Goal: Transaction & Acquisition: Purchase product/service

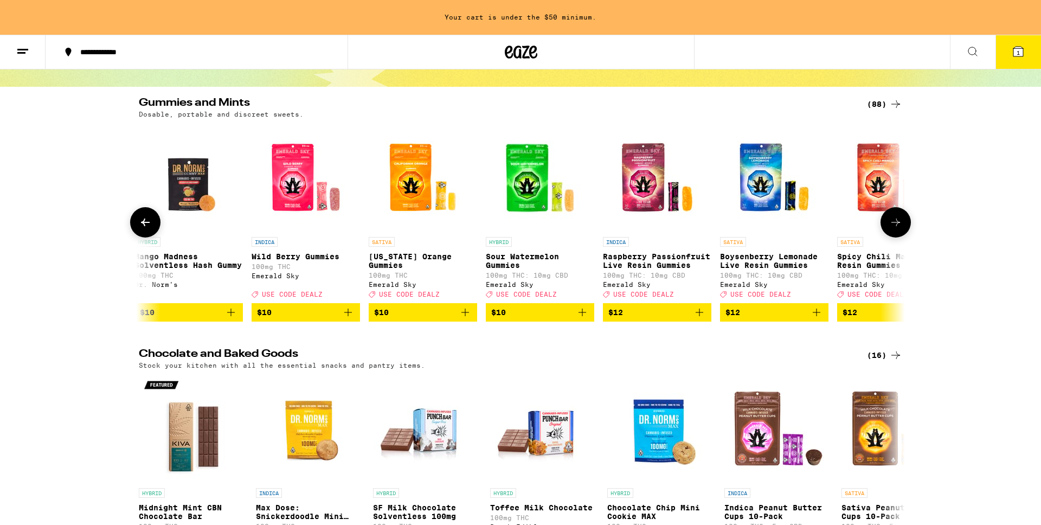
scroll to position [0, 821]
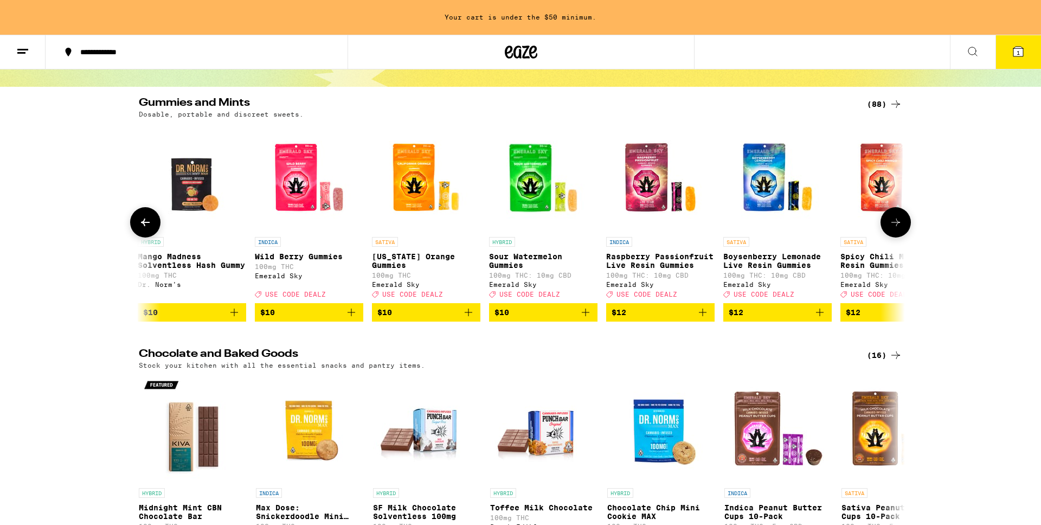
click at [469, 317] on icon "Add to bag" at bounding box center [468, 312] width 13 height 13
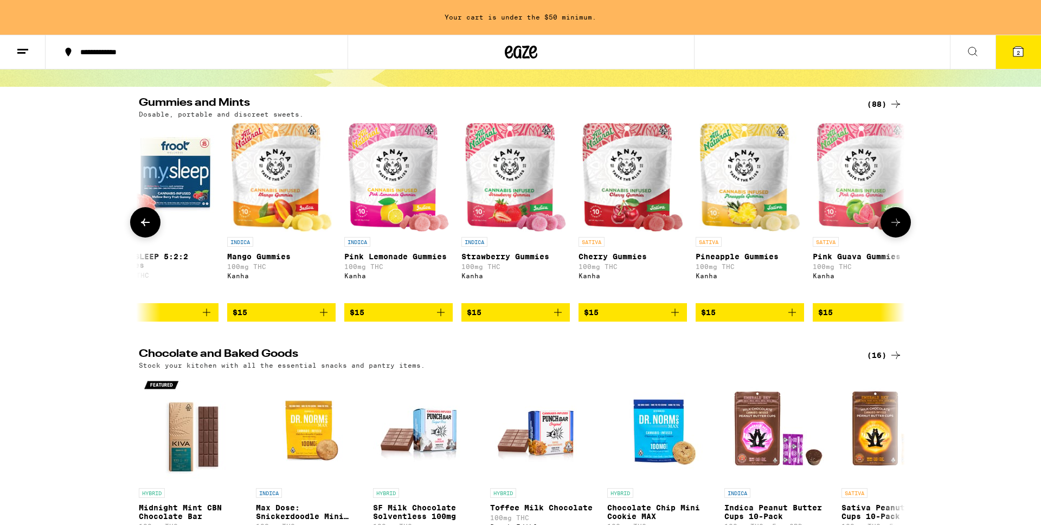
scroll to position [0, 2029]
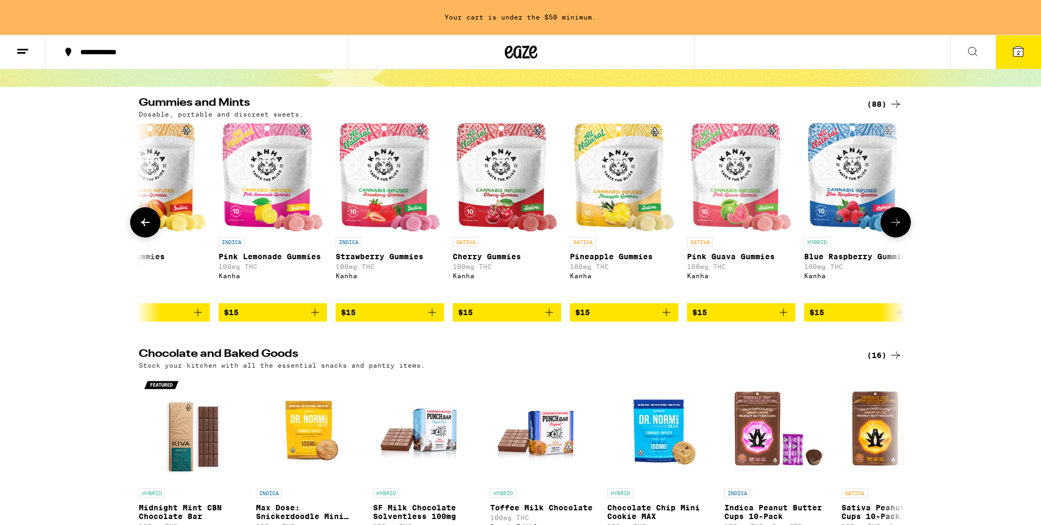
click at [787, 319] on icon "Add to bag" at bounding box center [783, 312] width 13 height 13
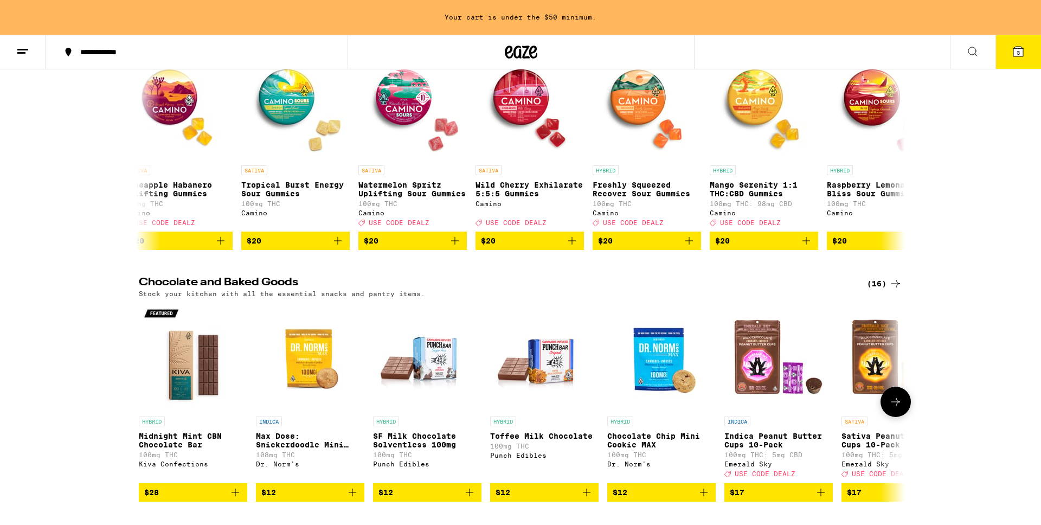
scroll to position [0, 0]
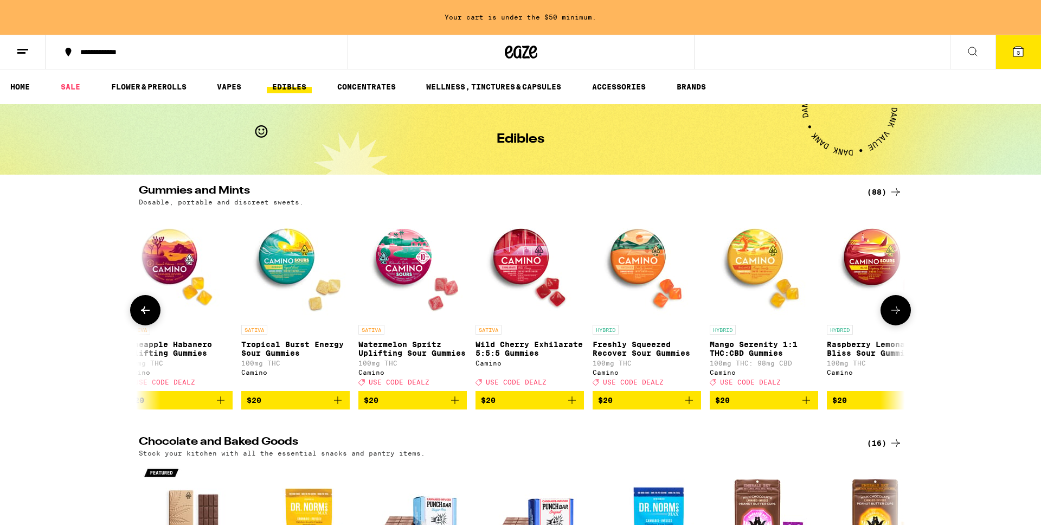
click at [148, 311] on icon at bounding box center [145, 310] width 13 height 13
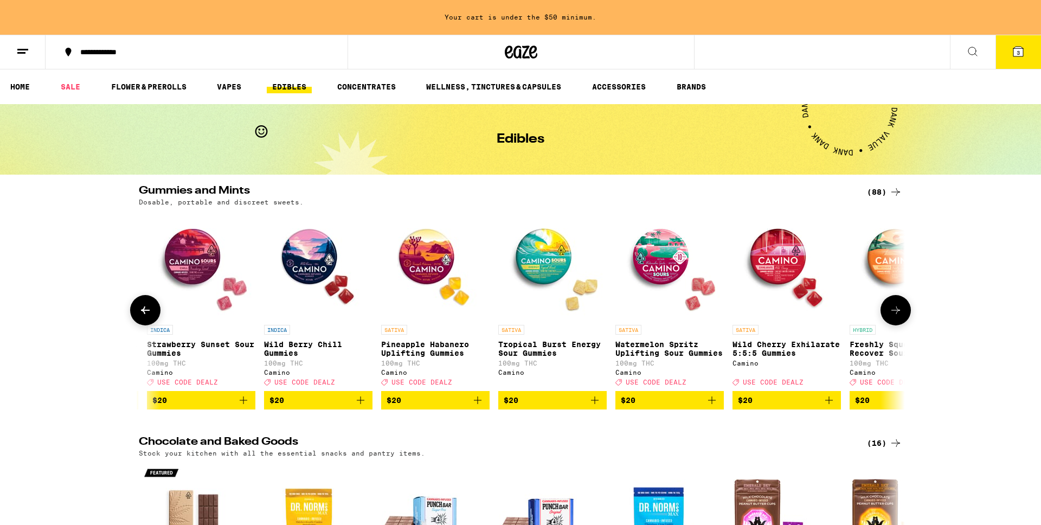
click at [148, 310] on icon at bounding box center [145, 310] width 13 height 13
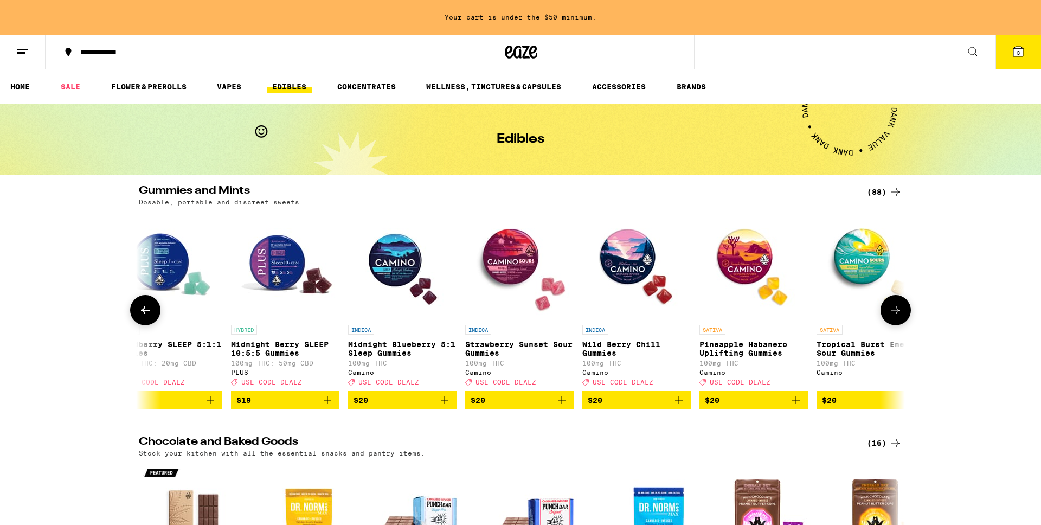
click at [148, 310] on icon at bounding box center [145, 310] width 13 height 13
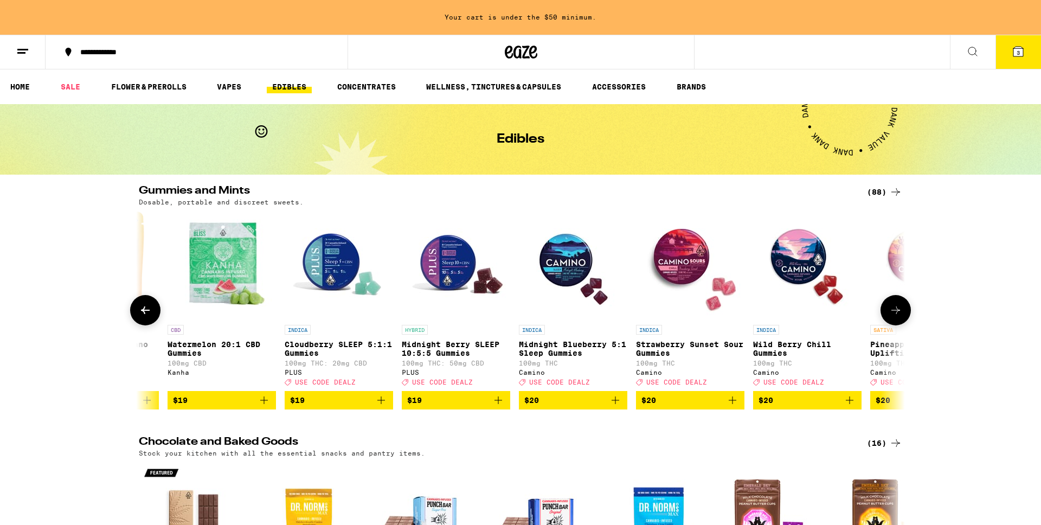
click at [148, 310] on icon at bounding box center [145, 310] width 13 height 13
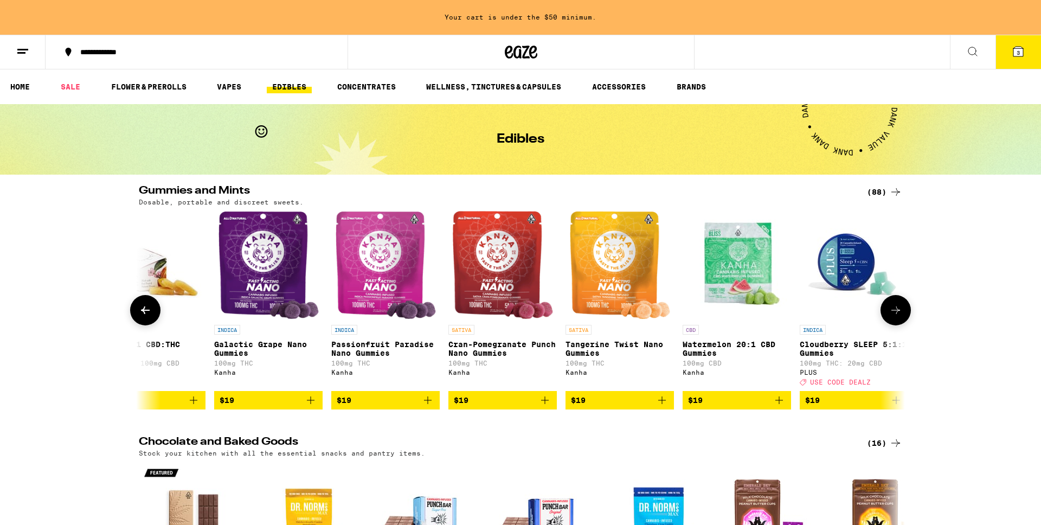
click at [148, 310] on icon at bounding box center [145, 310] width 13 height 13
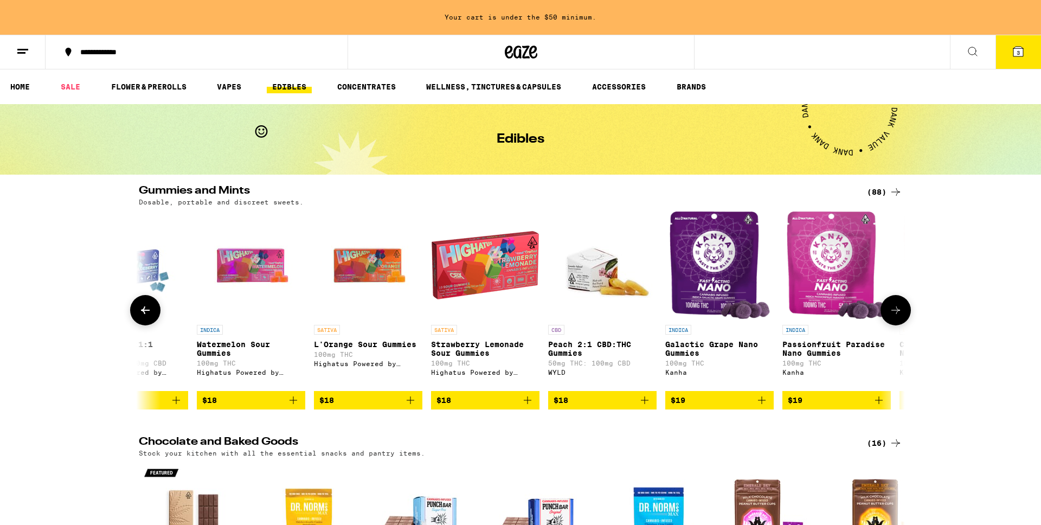
click at [148, 310] on icon at bounding box center [145, 310] width 13 height 13
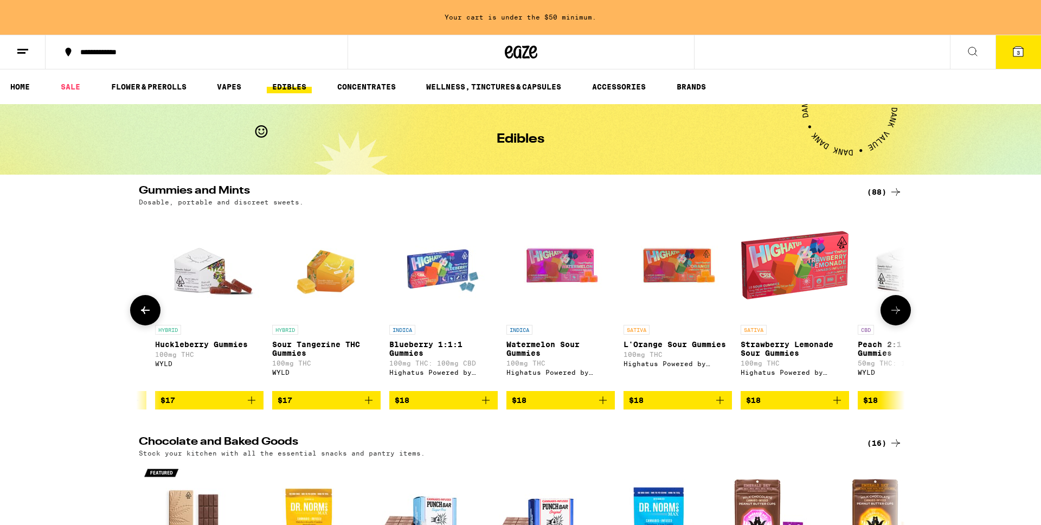
click at [148, 310] on icon at bounding box center [145, 310] width 13 height 13
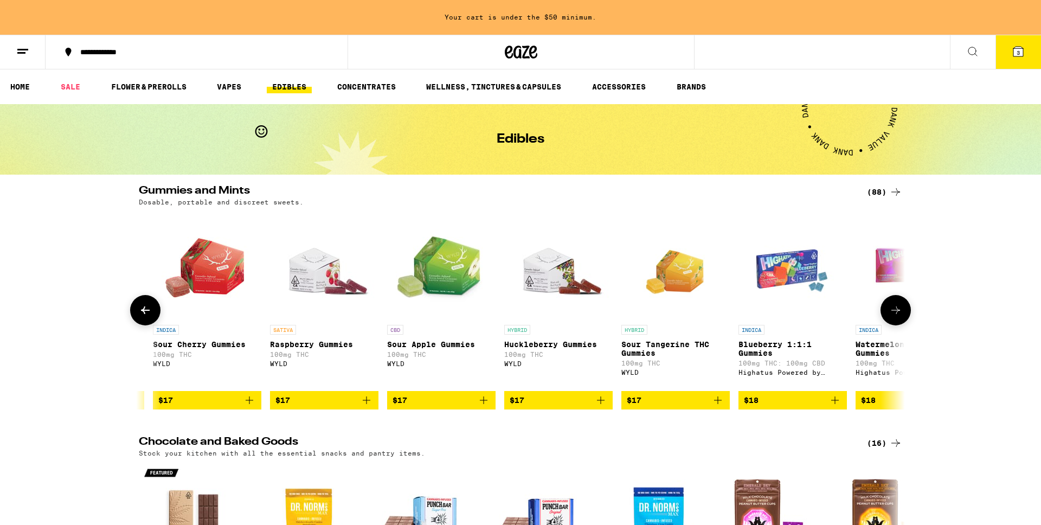
click at [148, 310] on icon at bounding box center [145, 310] width 13 height 13
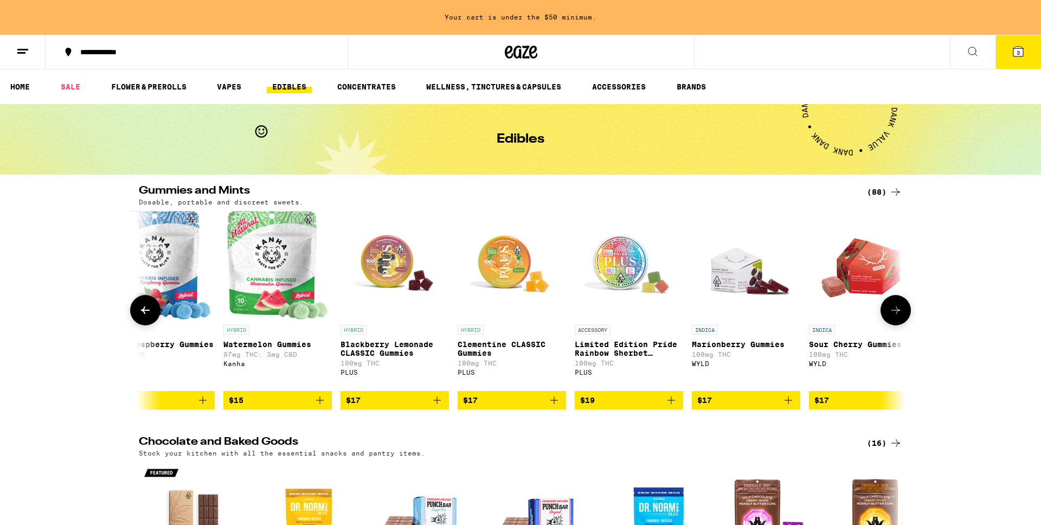
click at [148, 310] on icon at bounding box center [145, 310] width 13 height 13
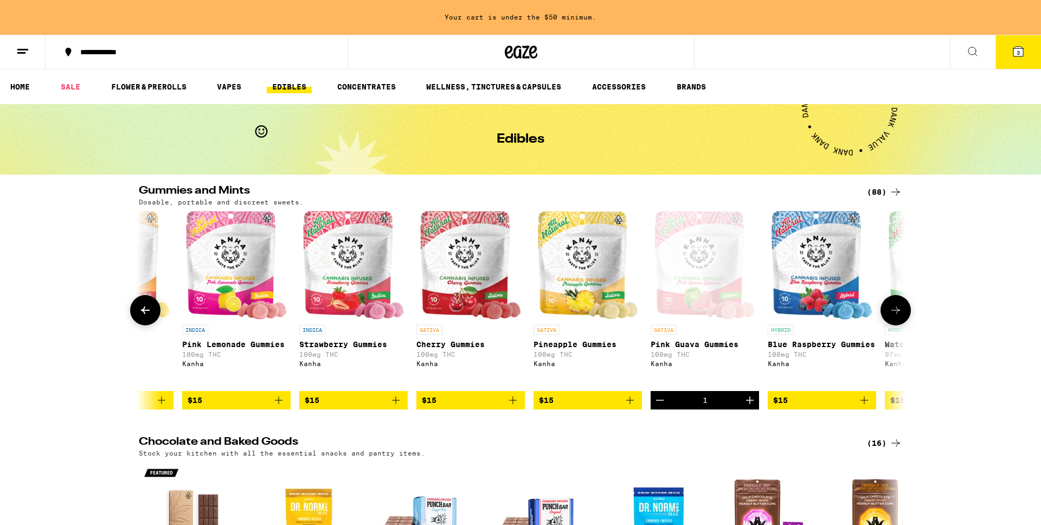
click at [148, 310] on icon at bounding box center [145, 310] width 13 height 13
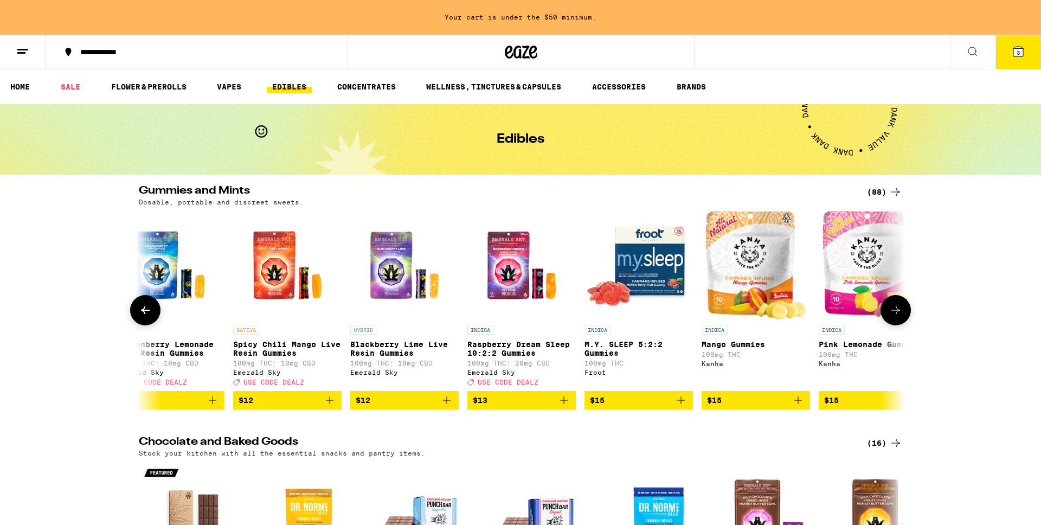
click at [148, 310] on icon at bounding box center [145, 310] width 13 height 13
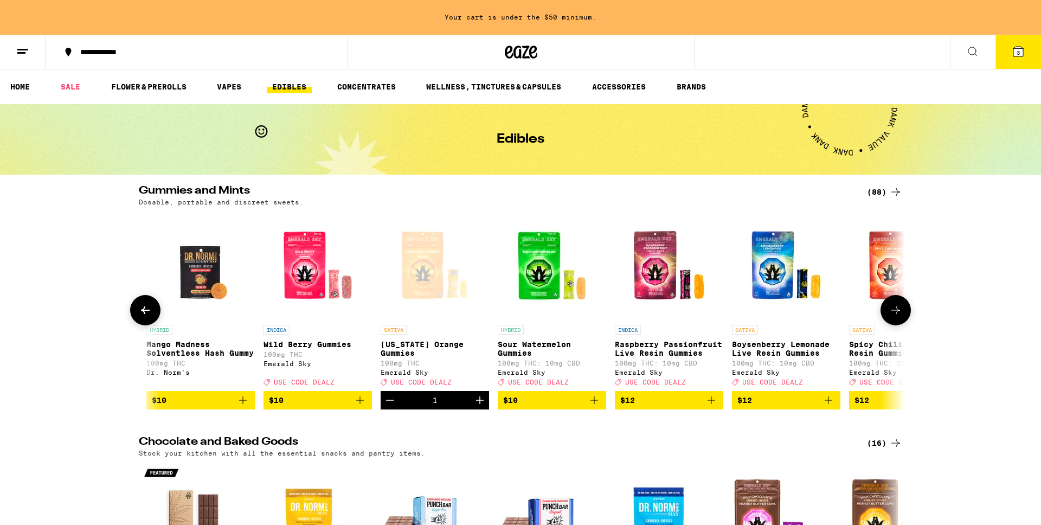
click at [148, 310] on icon at bounding box center [145, 310] width 13 height 13
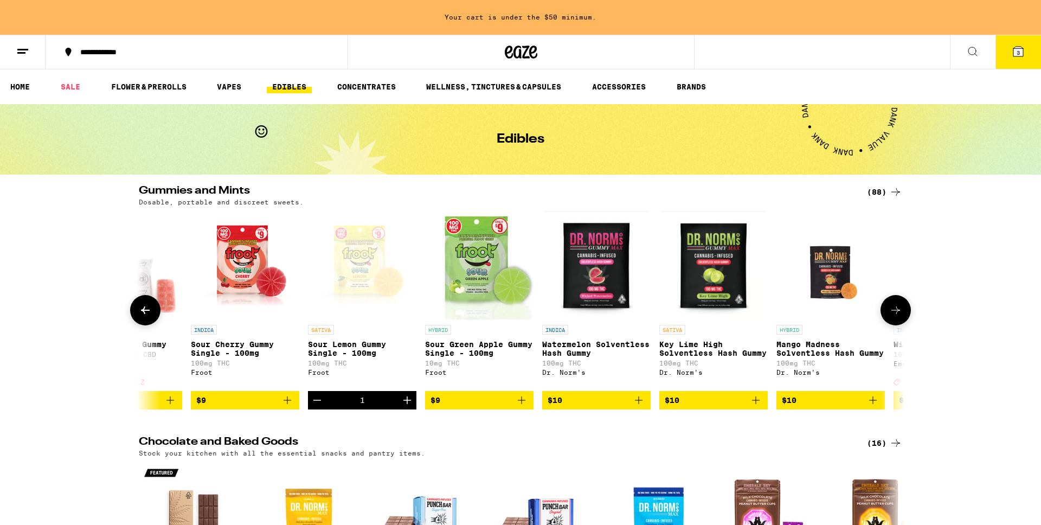
scroll to position [0, 151]
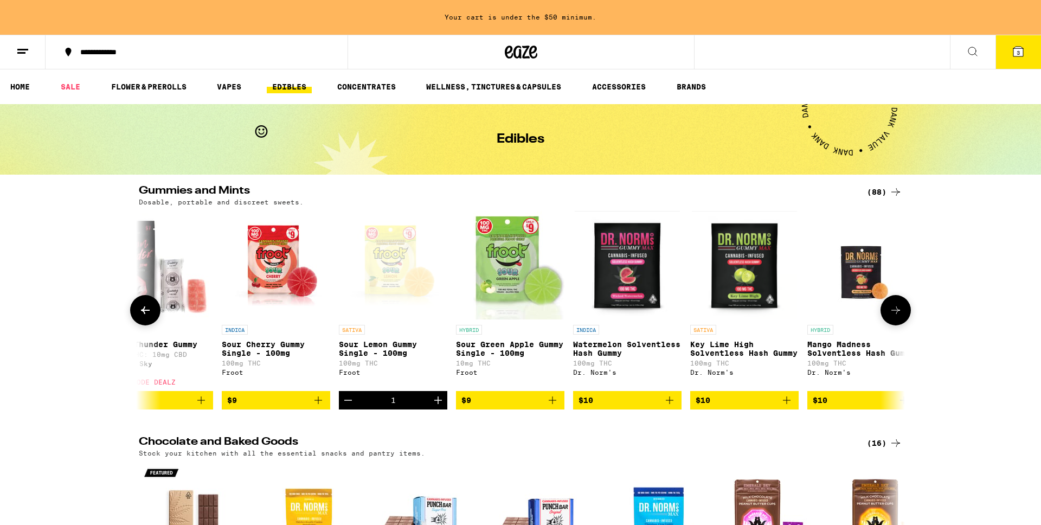
click at [146, 310] on icon at bounding box center [145, 310] width 13 height 13
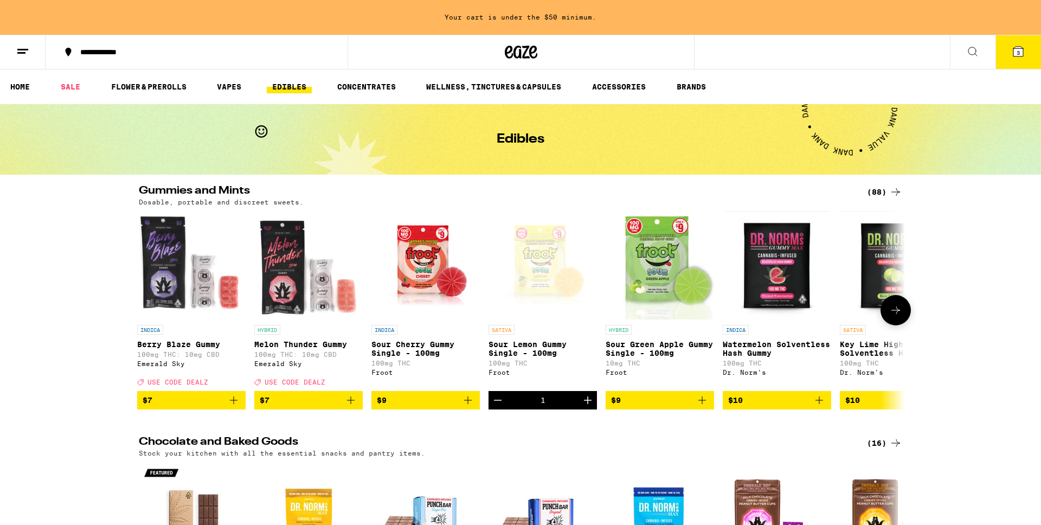
scroll to position [0, 0]
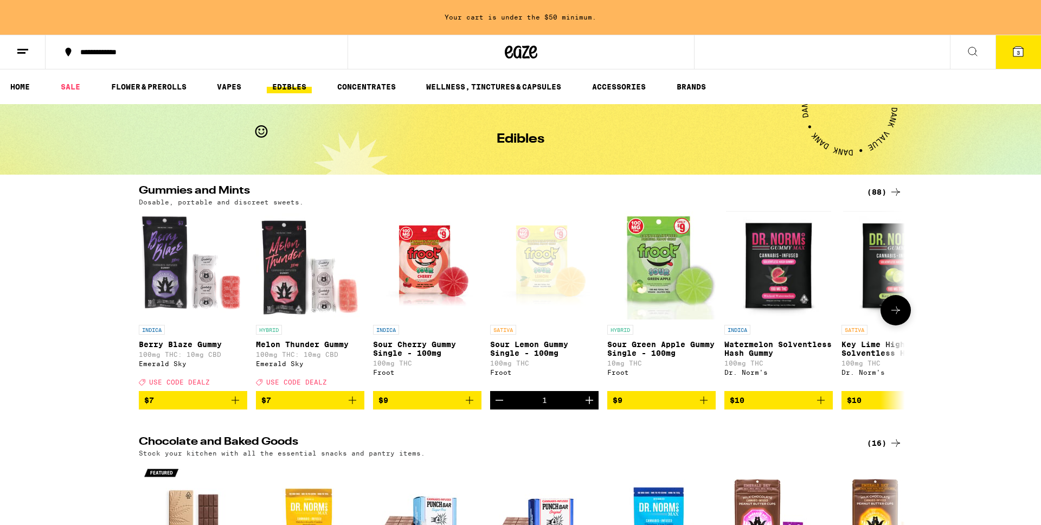
click at [706, 407] on icon "Add to bag" at bounding box center [703, 400] width 13 height 13
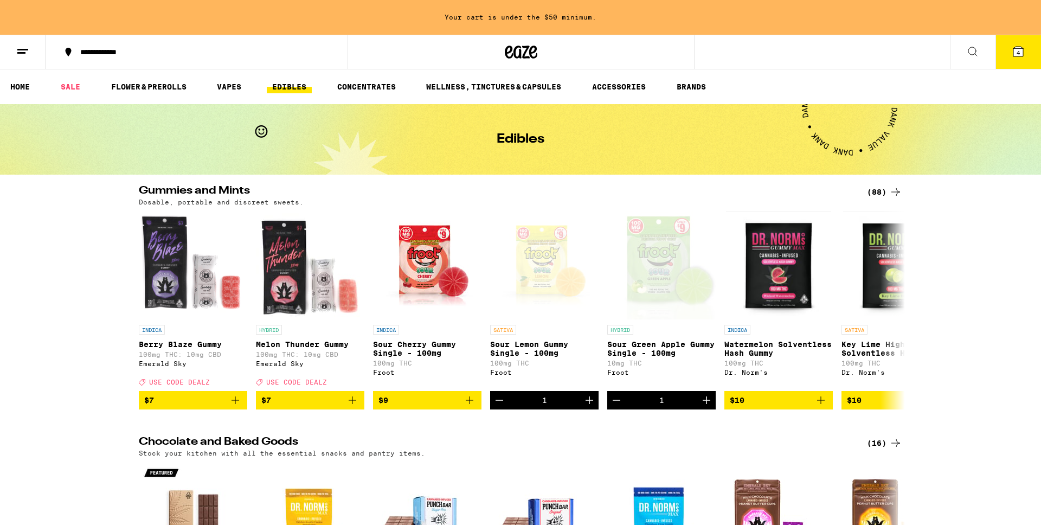
click at [1015, 56] on icon at bounding box center [1018, 51] width 13 height 13
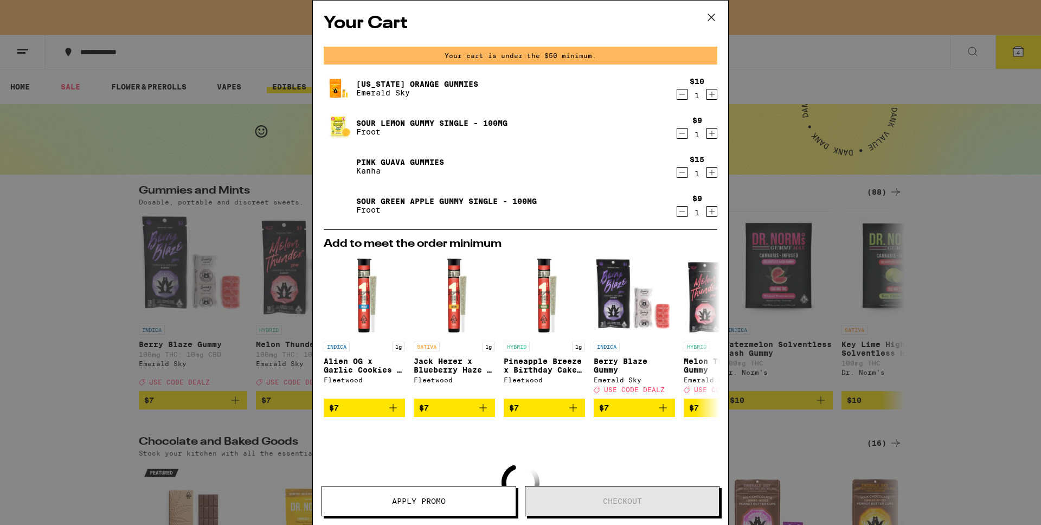
click at [712, 133] on icon "Increment" at bounding box center [712, 133] width 10 height 13
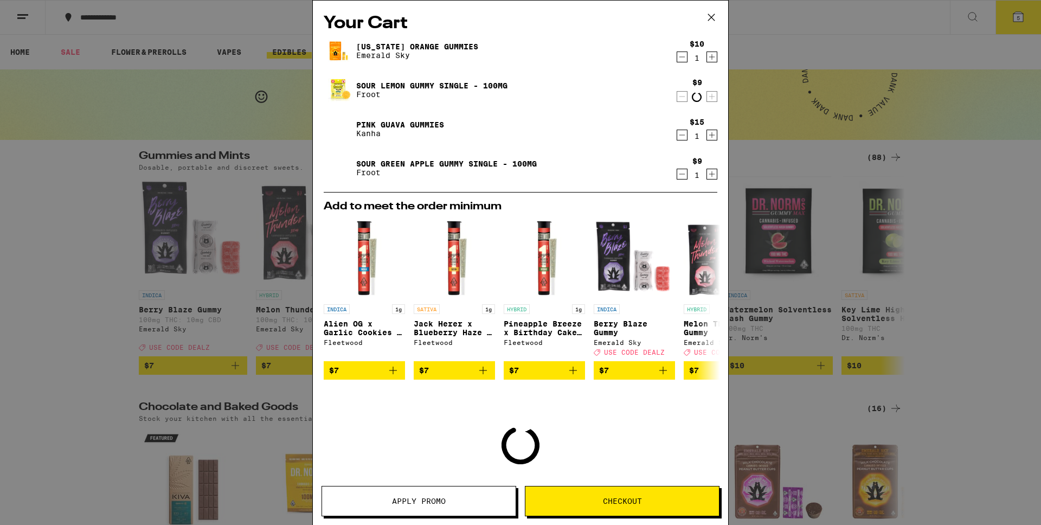
click at [712, 133] on icon "Increment" at bounding box center [712, 135] width 10 height 13
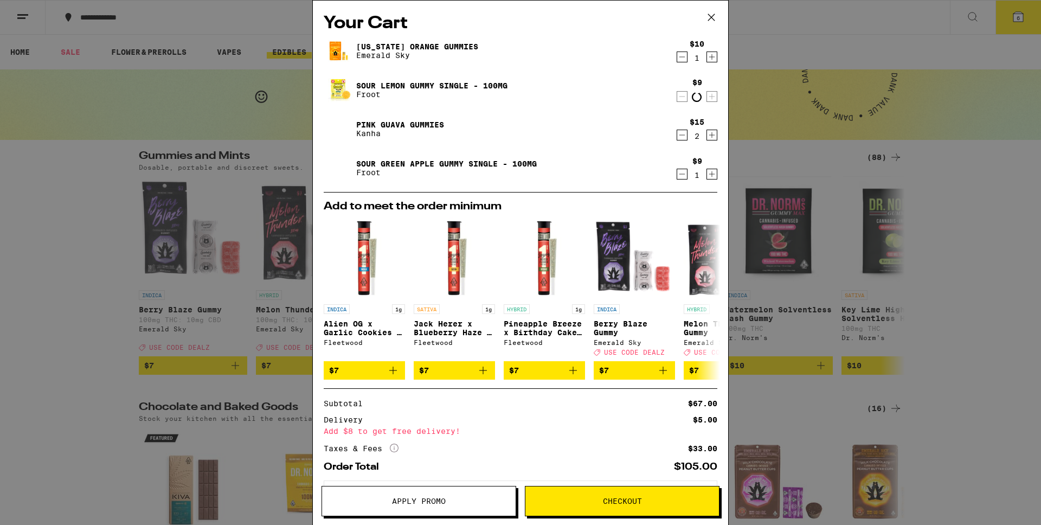
click at [679, 135] on icon "Decrement" at bounding box center [682, 135] width 10 height 13
click at [712, 59] on icon "Increment" at bounding box center [712, 56] width 10 height 13
click at [714, 176] on icon "Increment" at bounding box center [712, 174] width 10 height 13
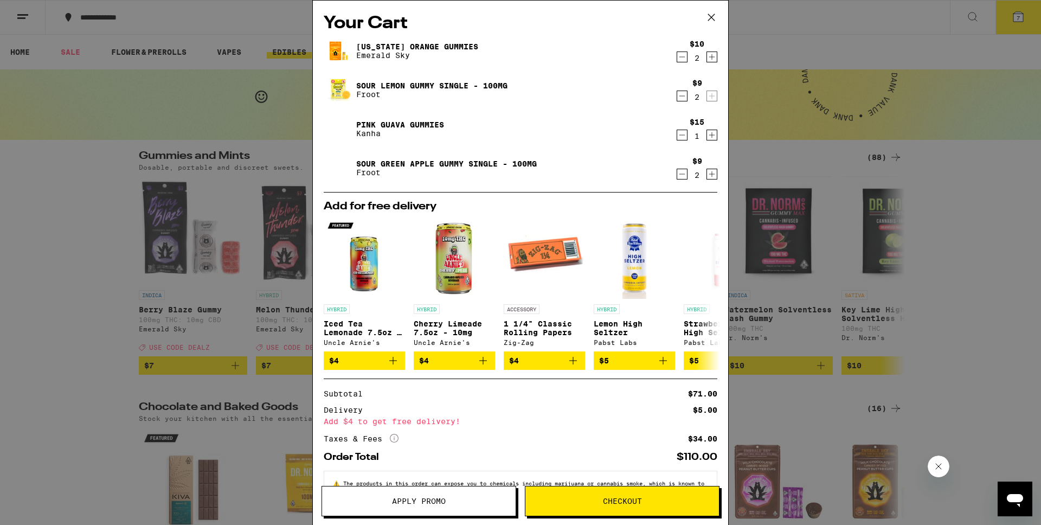
click at [712, 175] on icon "Increment" at bounding box center [712, 174] width 10 height 13
click at [711, 59] on icon "Increment" at bounding box center [712, 56] width 10 height 13
click at [637, 497] on span "Checkout" at bounding box center [622, 501] width 39 height 8
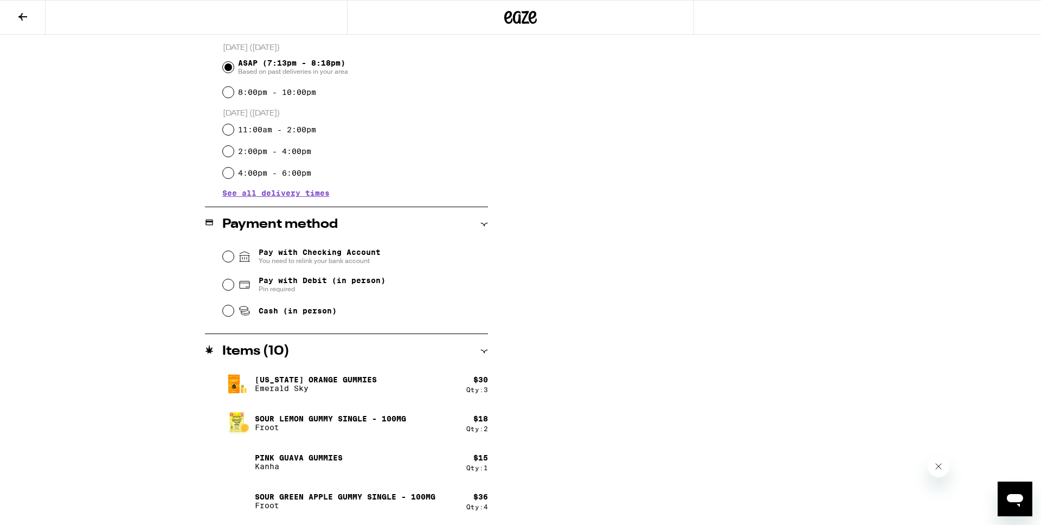
scroll to position [295, 0]
click at [325, 288] on span "Pin required" at bounding box center [322, 288] width 127 height 9
click at [234, 288] on input "Pay with Debit (in person) Pin required" at bounding box center [228, 284] width 11 height 11
radio input "true"
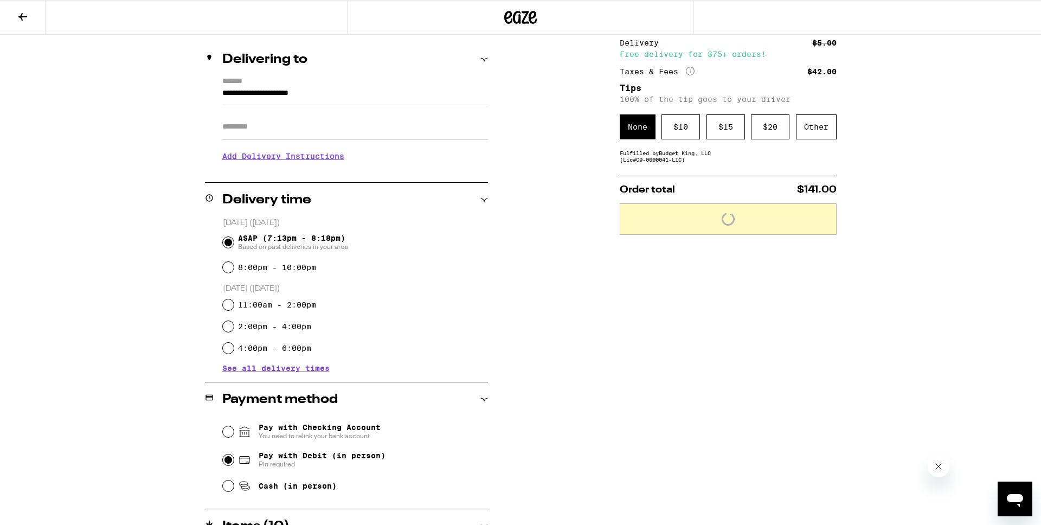
scroll to position [22, 0]
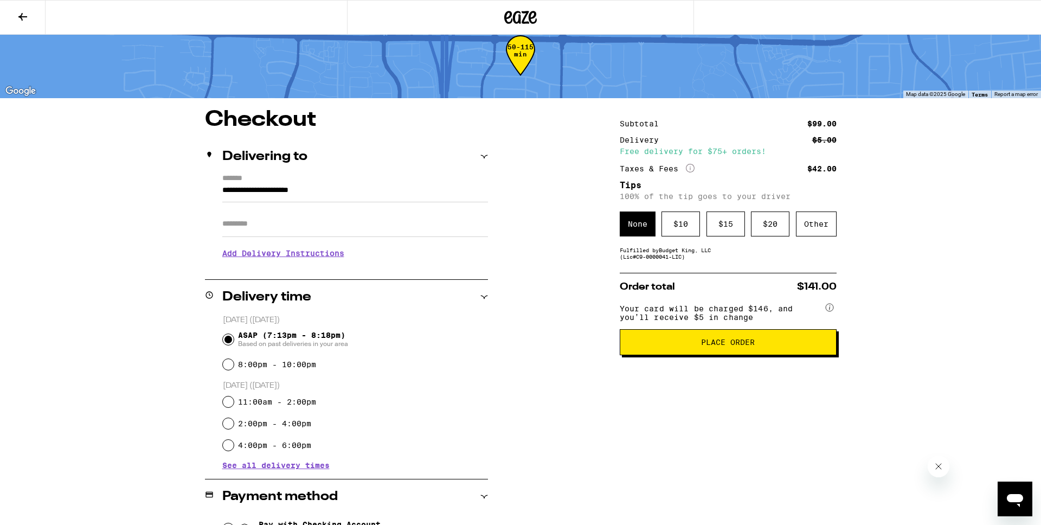
click at [682, 345] on span "Place Order" at bounding box center [728, 342] width 198 height 8
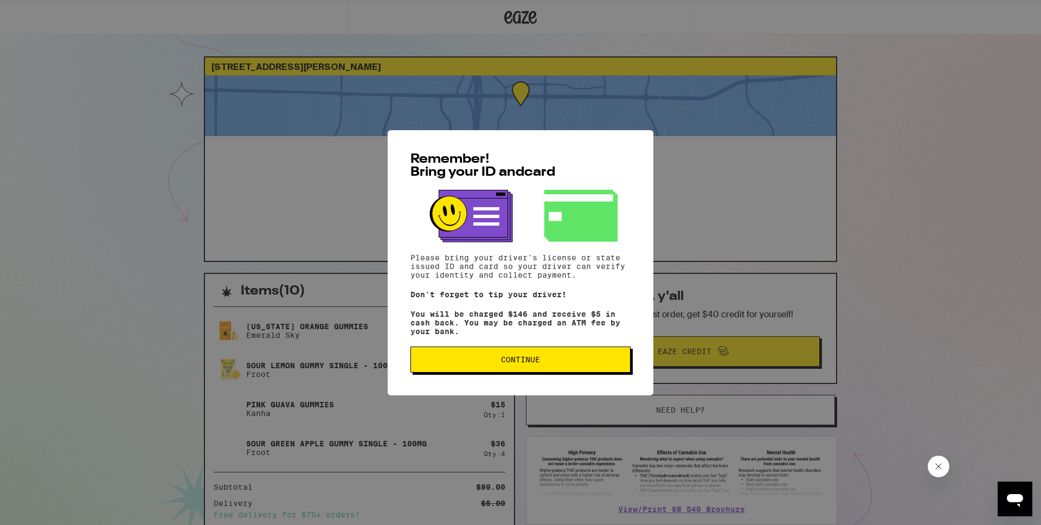
click at [600, 361] on span "Continue" at bounding box center [521, 360] width 202 height 8
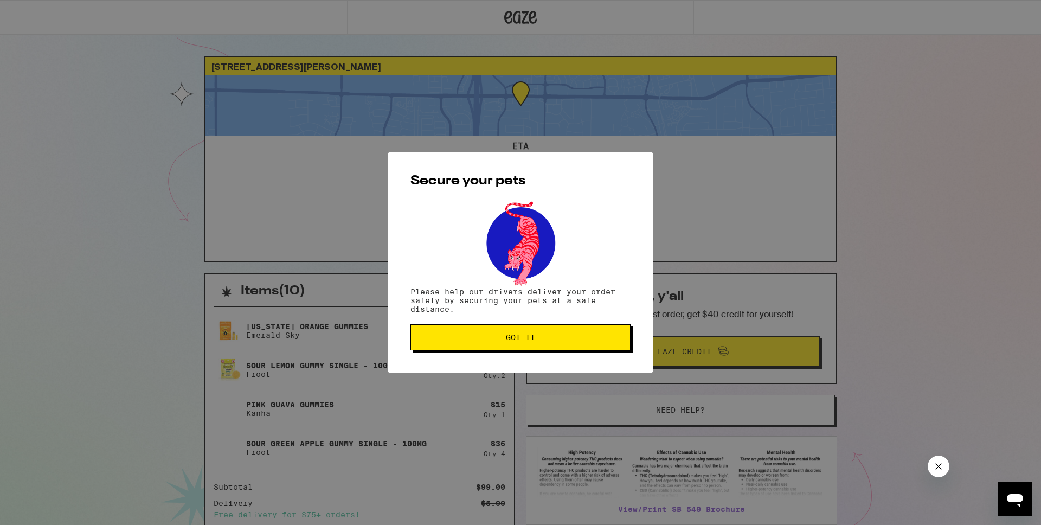
click at [595, 330] on button "Got it" at bounding box center [521, 337] width 220 height 26
